Goal: Obtain resource: Obtain resource

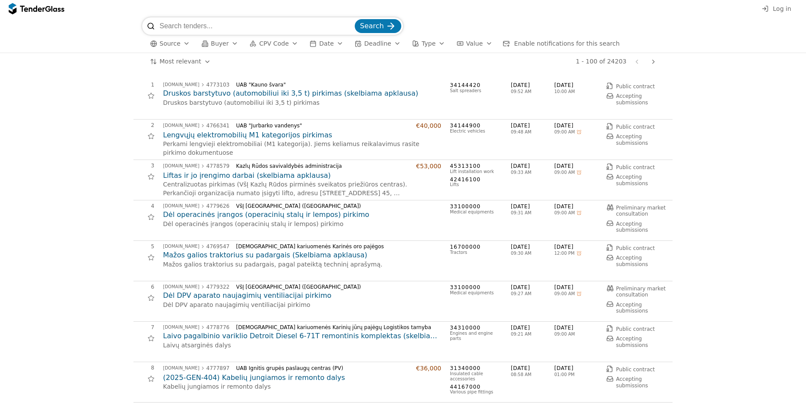
click at [192, 27] on input "search" at bounding box center [256, 25] width 193 height 17
click at [453, 46] on button "Value" at bounding box center [474, 43] width 43 height 11
click at [454, 45] on button "Value" at bounding box center [474, 43] width 43 height 11
click at [429, 41] on div "button" at bounding box center [441, 43] width 24 height 23
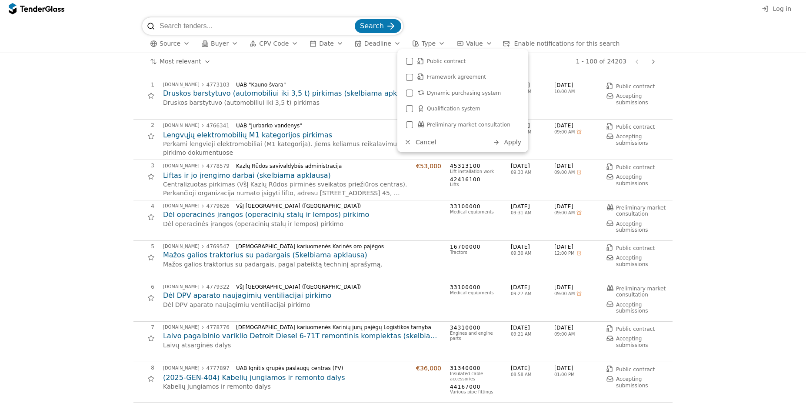
click at [466, 61] on div "Public contract" at bounding box center [473, 61] width 93 height 6
click at [517, 141] on span "Apply" at bounding box center [512, 142] width 17 height 7
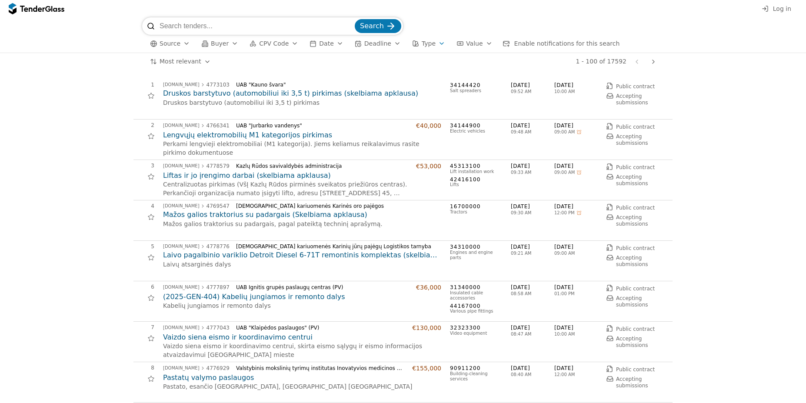
click at [277, 94] on h2 "Druskos barstytuvo (automobiliui iki 3,5 t) pirkimas (skelbiama apklausa)" at bounding box center [302, 94] width 278 height 10
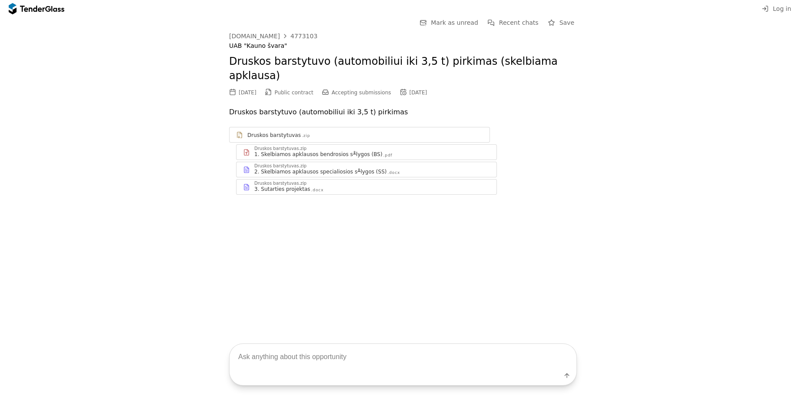
click at [304, 130] on div "Druskos barstytuvas .zip" at bounding box center [359, 135] width 260 height 11
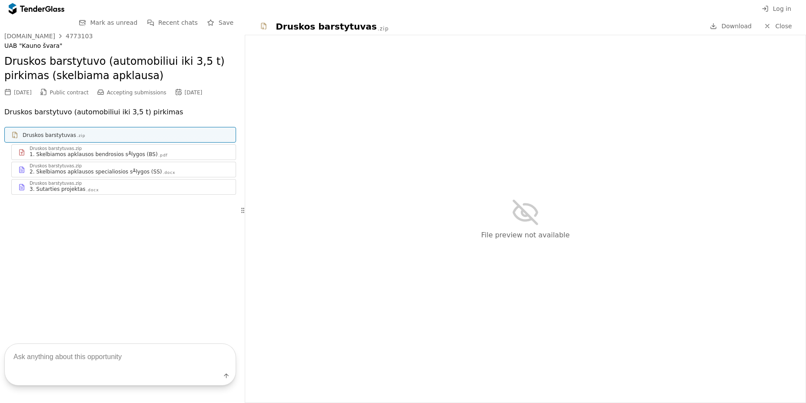
click at [163, 150] on div "Druskos barstytuvas.zip" at bounding box center [130, 148] width 200 height 4
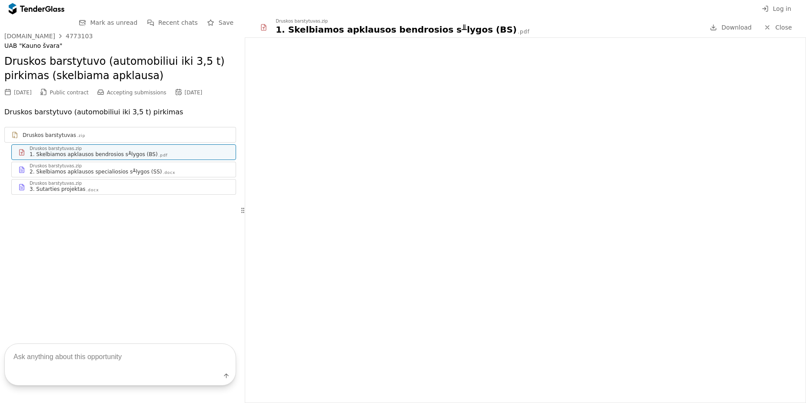
click at [163, 172] on div ".docx" at bounding box center [169, 173] width 13 height 6
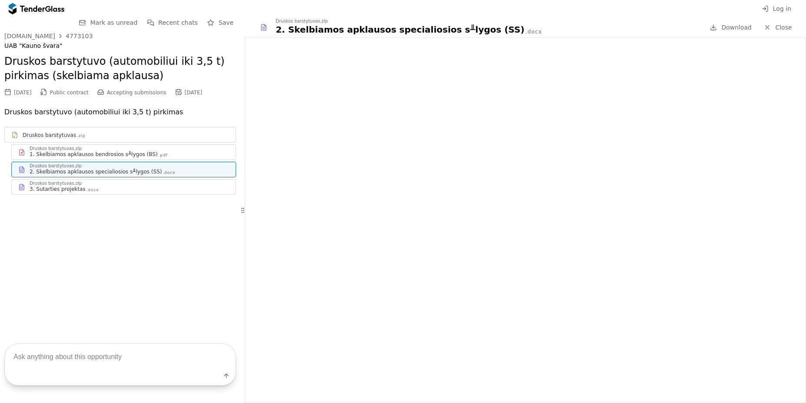
click at [164, 156] on div "1. Skelbiamos apklausos bendrosios s╨lygos (BS) .pdf" at bounding box center [130, 154] width 200 height 7
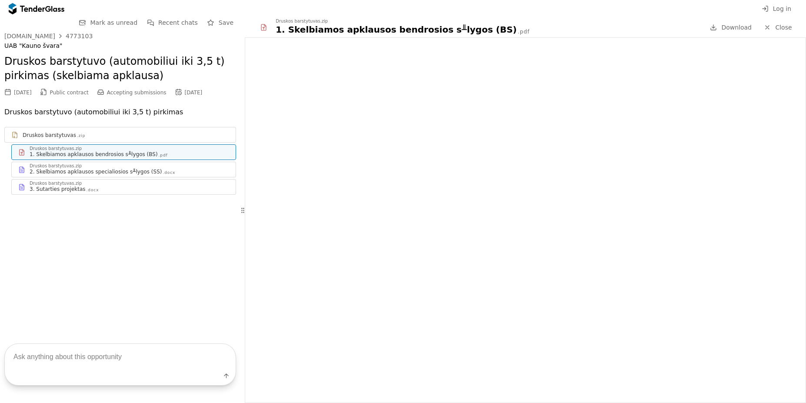
click at [158, 189] on div "3. Sutarties projektas .docx" at bounding box center [130, 189] width 200 height 7
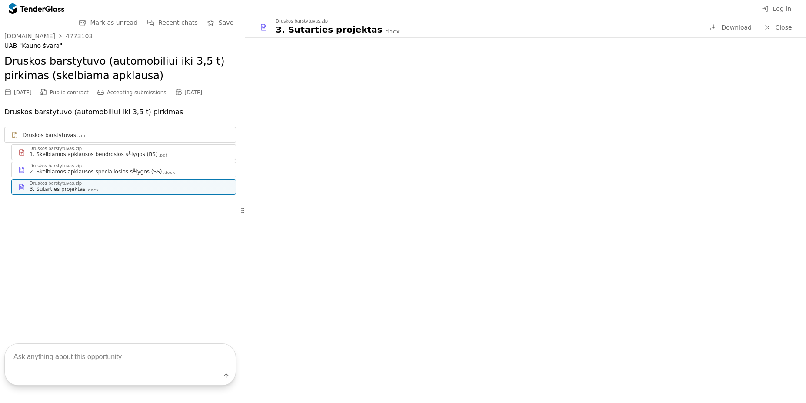
click at [781, 25] on span "Close" at bounding box center [783, 27] width 17 height 7
